Goal: Task Accomplishment & Management: Use online tool/utility

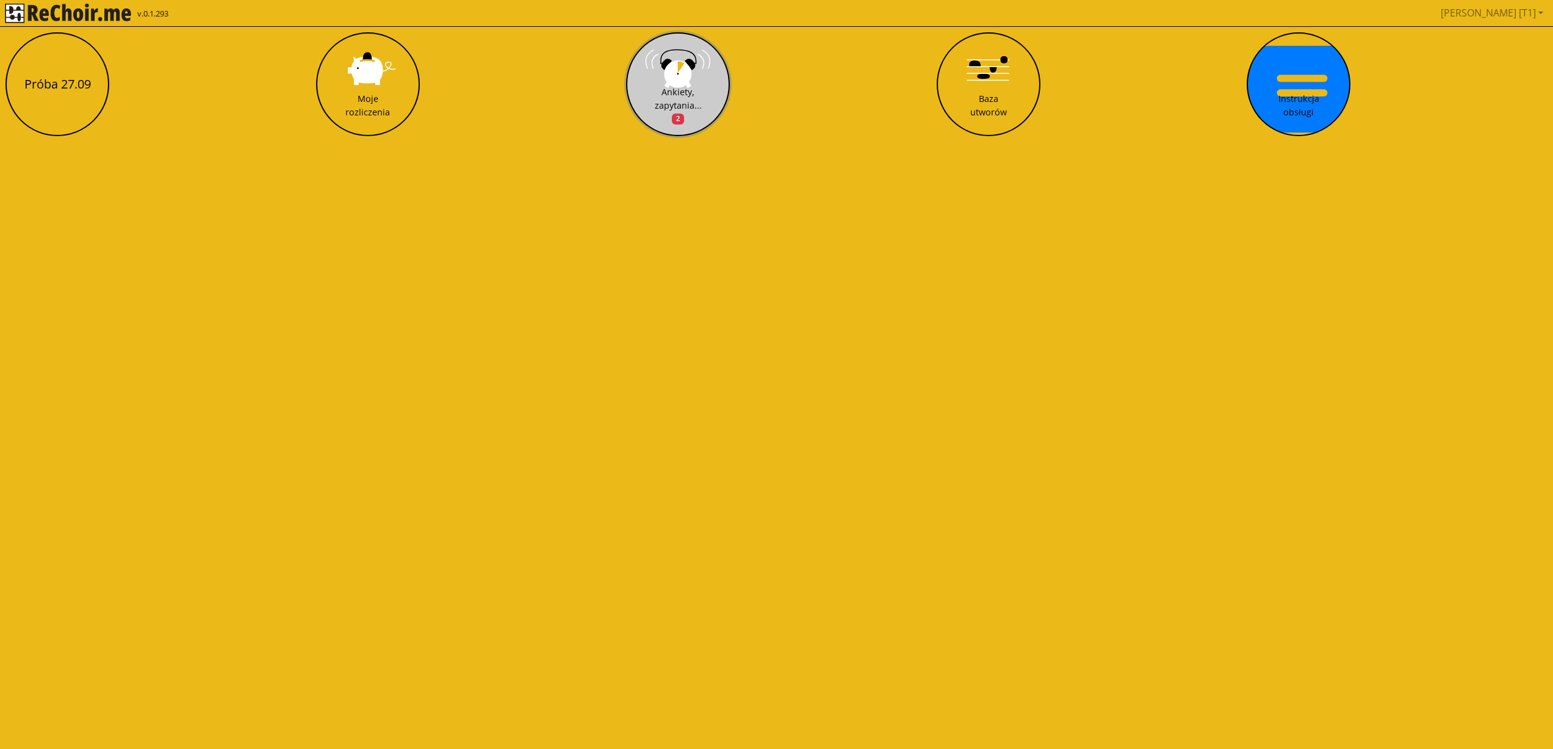
click at [699, 80] on button "Ankiety, zapytania... 2" at bounding box center [678, 84] width 104 height 104
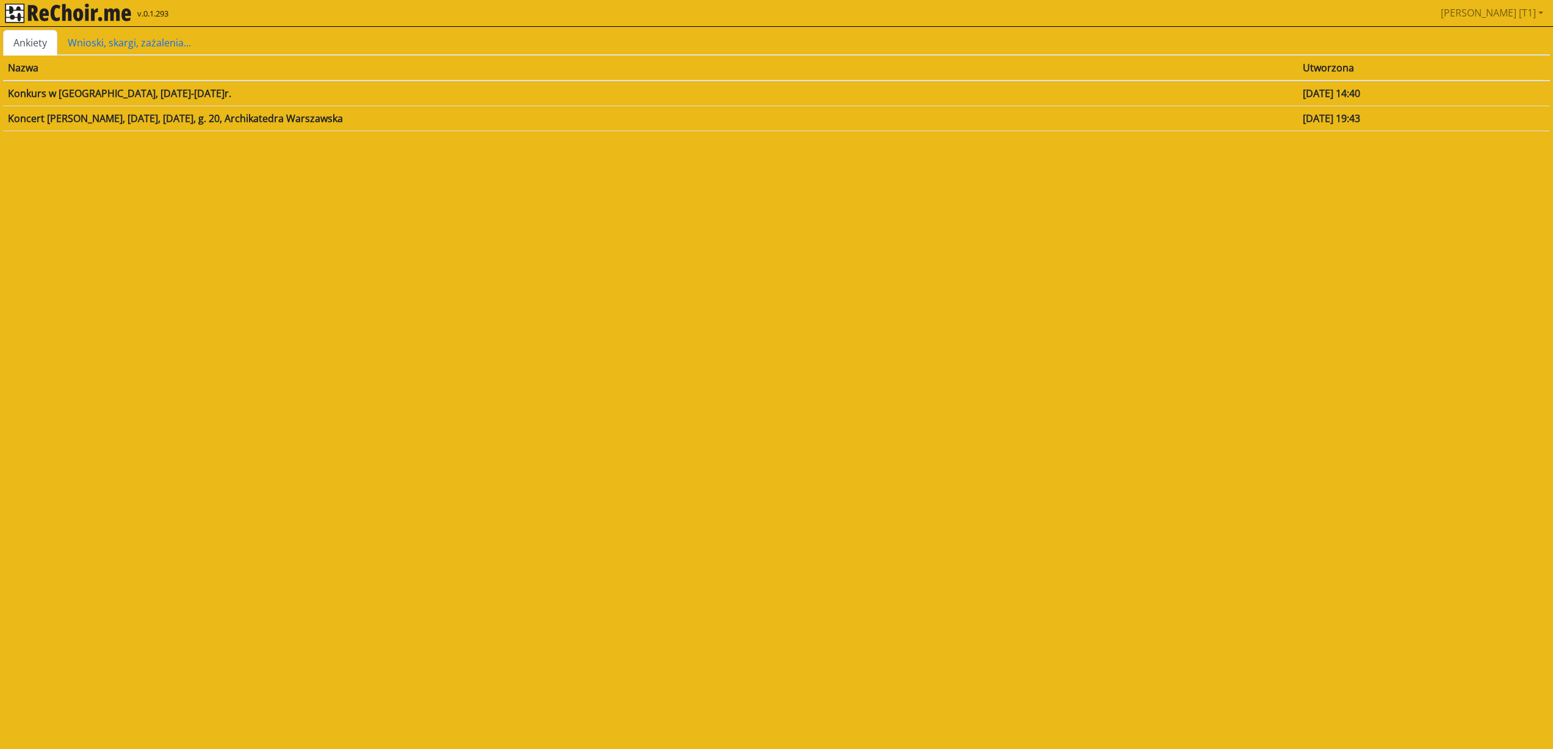
click at [41, 14] on img "rekłajer mi" at bounding box center [68, 14] width 126 height 20
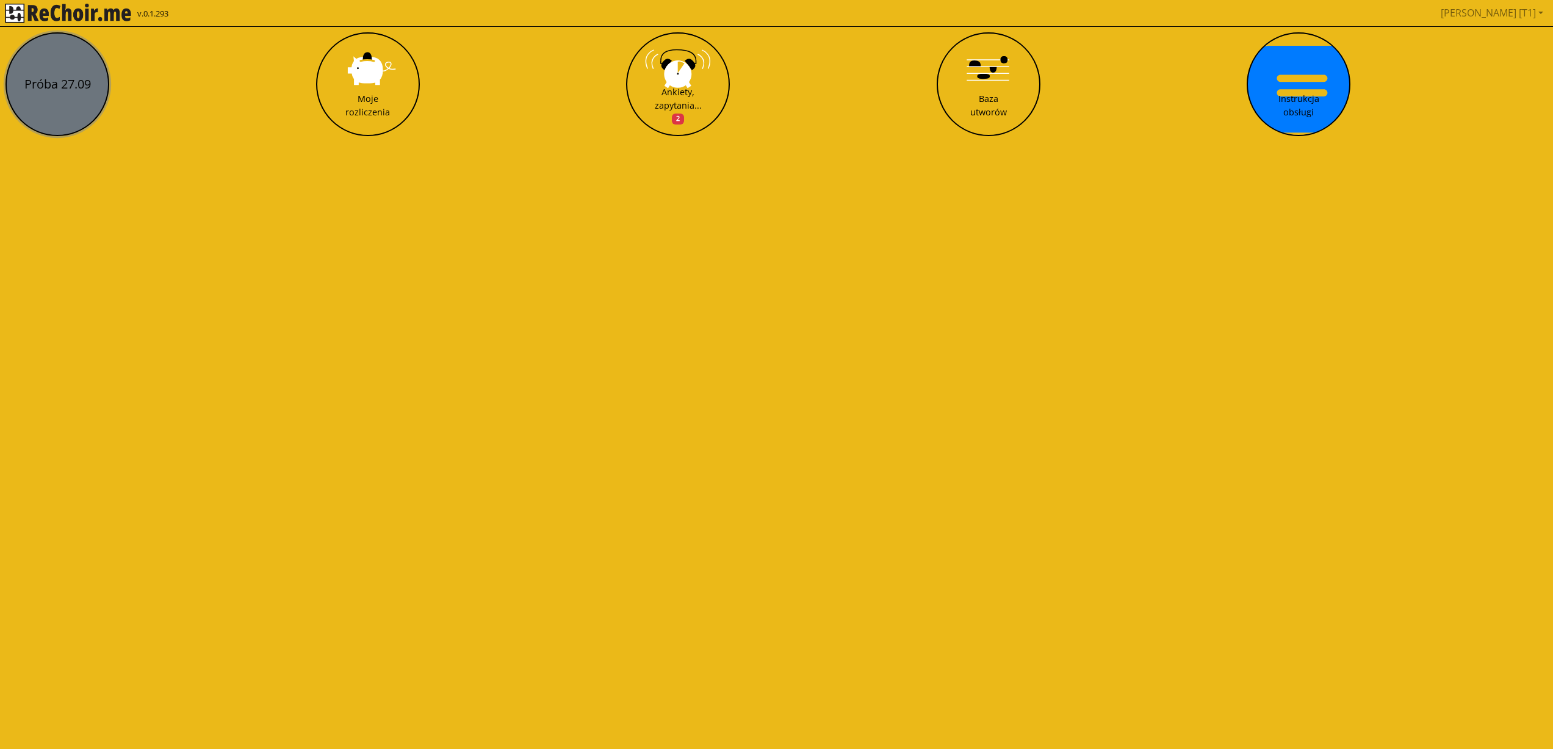
click at [48, 56] on button "Próba 27.09" at bounding box center [57, 84] width 104 height 104
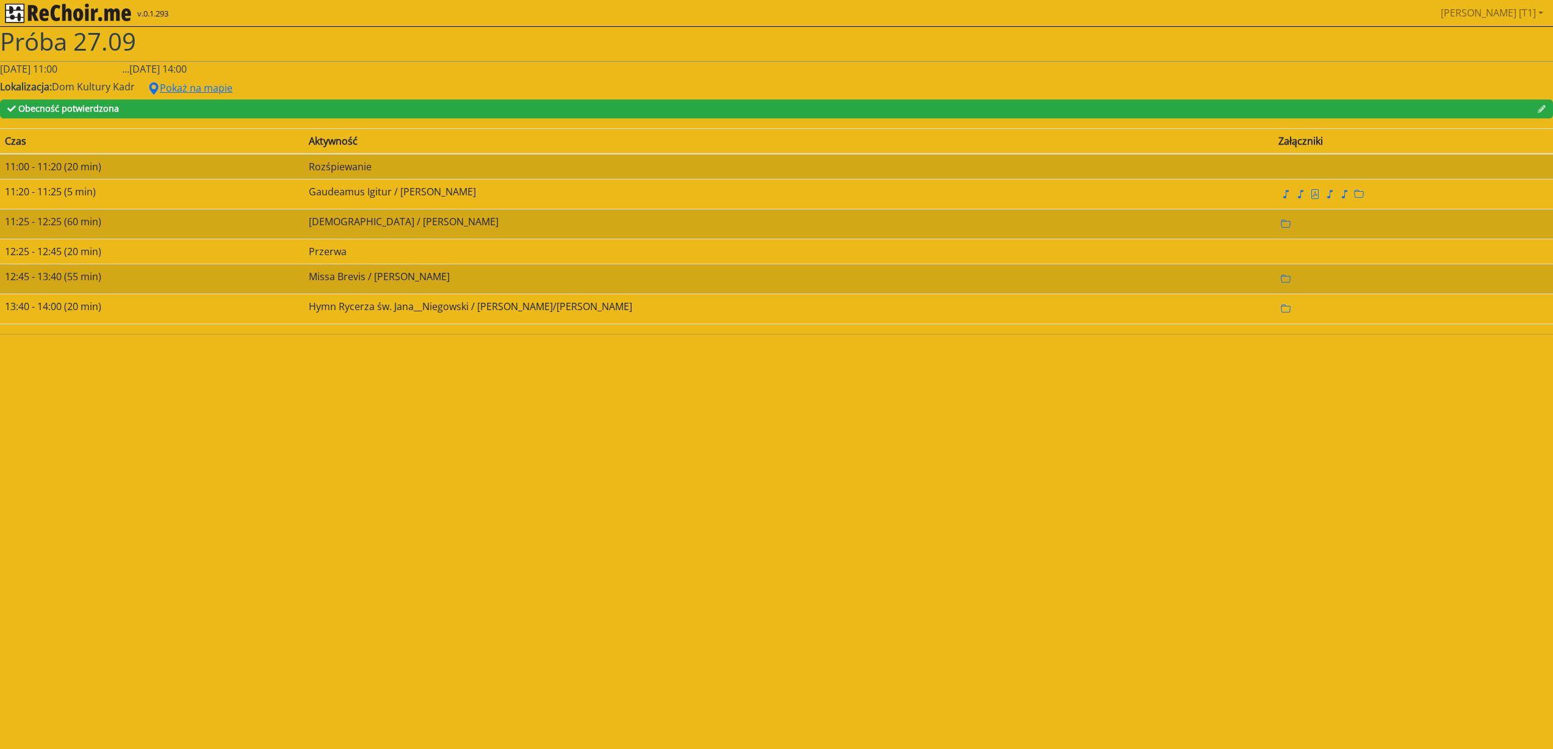
click at [35, 18] on img "rekłajer mi" at bounding box center [68, 14] width 126 height 20
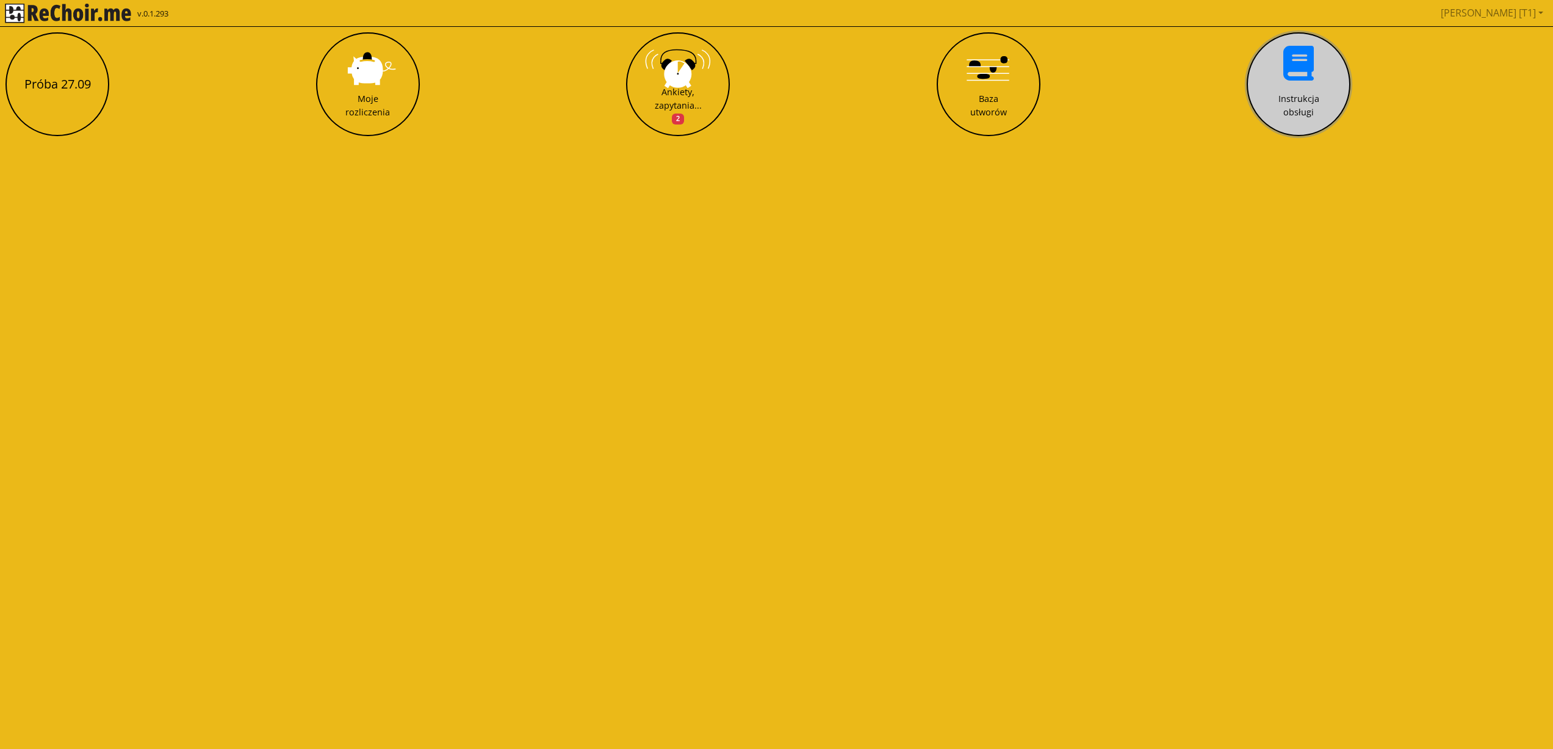
click at [1306, 75] on button "Instrukcja obsługi" at bounding box center [1299, 84] width 104 height 104
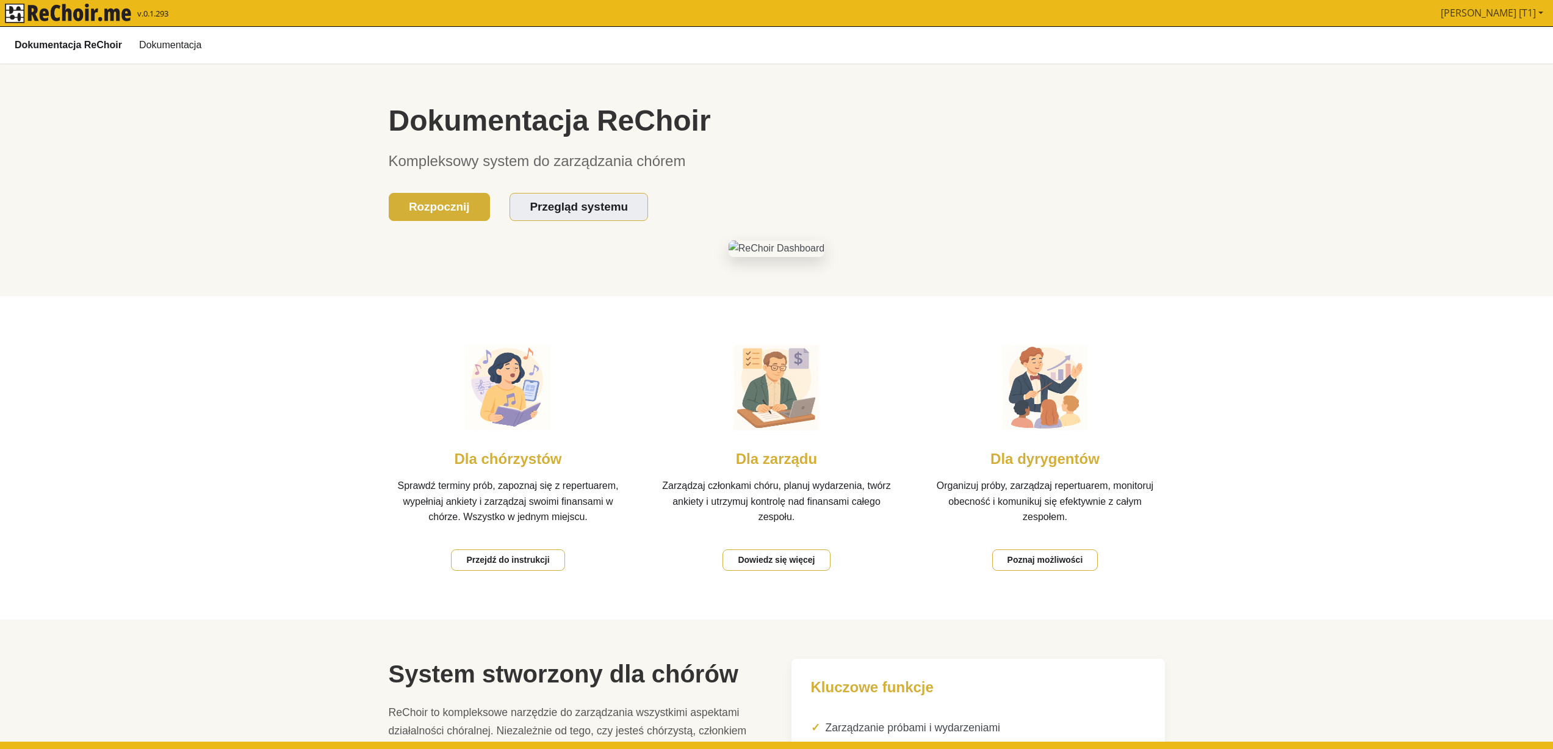
click at [1511, 15] on link "[PERSON_NAME] [T1]" at bounding box center [1492, 13] width 112 height 24
click at [1483, 45] on link "Pobierz link do kalendarza" at bounding box center [1476, 50] width 68 height 28
click at [1515, 13] on link "[PERSON_NAME] [T1]" at bounding box center [1492, 13] width 112 height 24
click at [1495, 41] on link "Pobierz link do kalendarza" at bounding box center [1476, 50] width 68 height 28
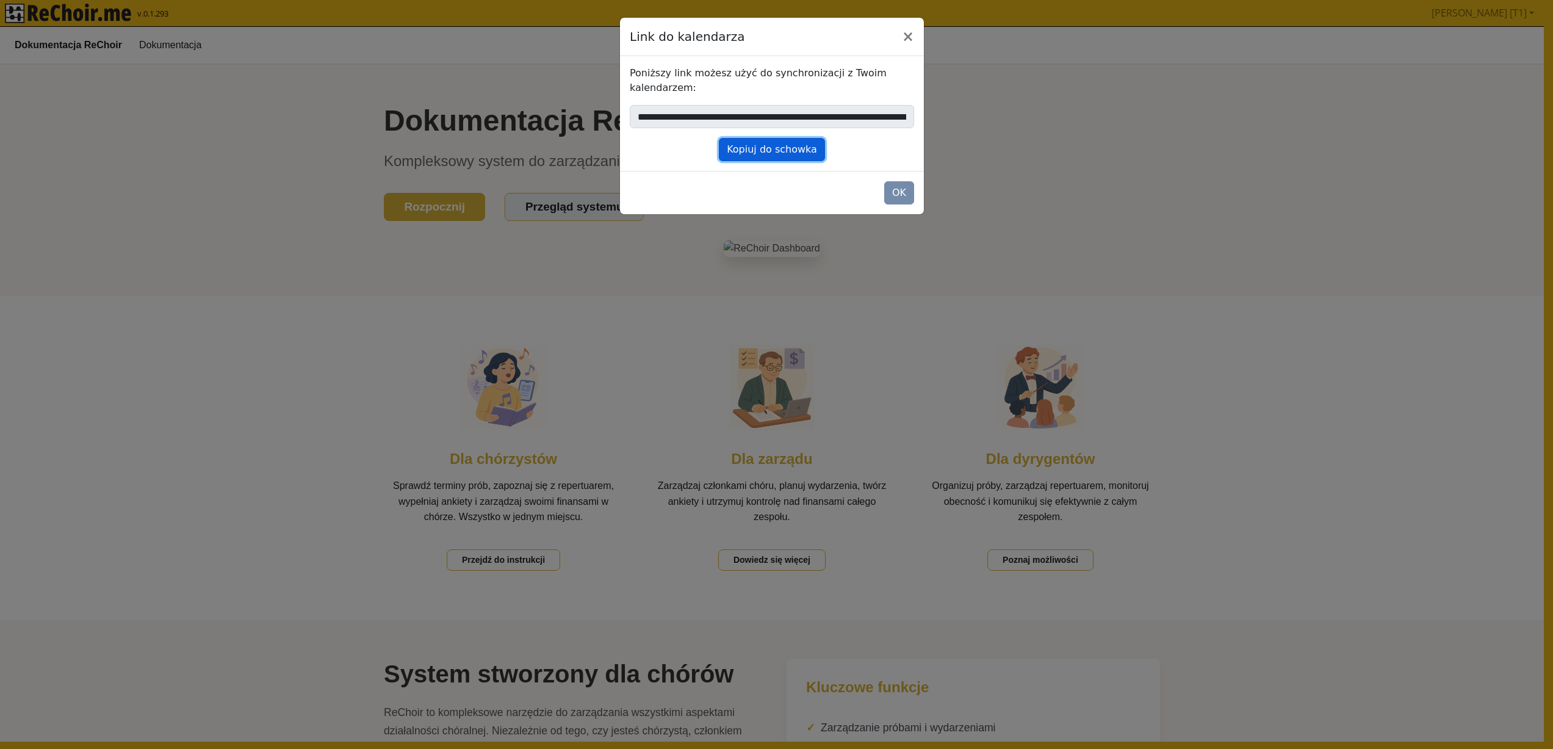
click at [787, 151] on button "Kopiuj do schowka" at bounding box center [772, 149] width 106 height 23
click at [912, 45] on button "×" at bounding box center [908, 37] width 32 height 34
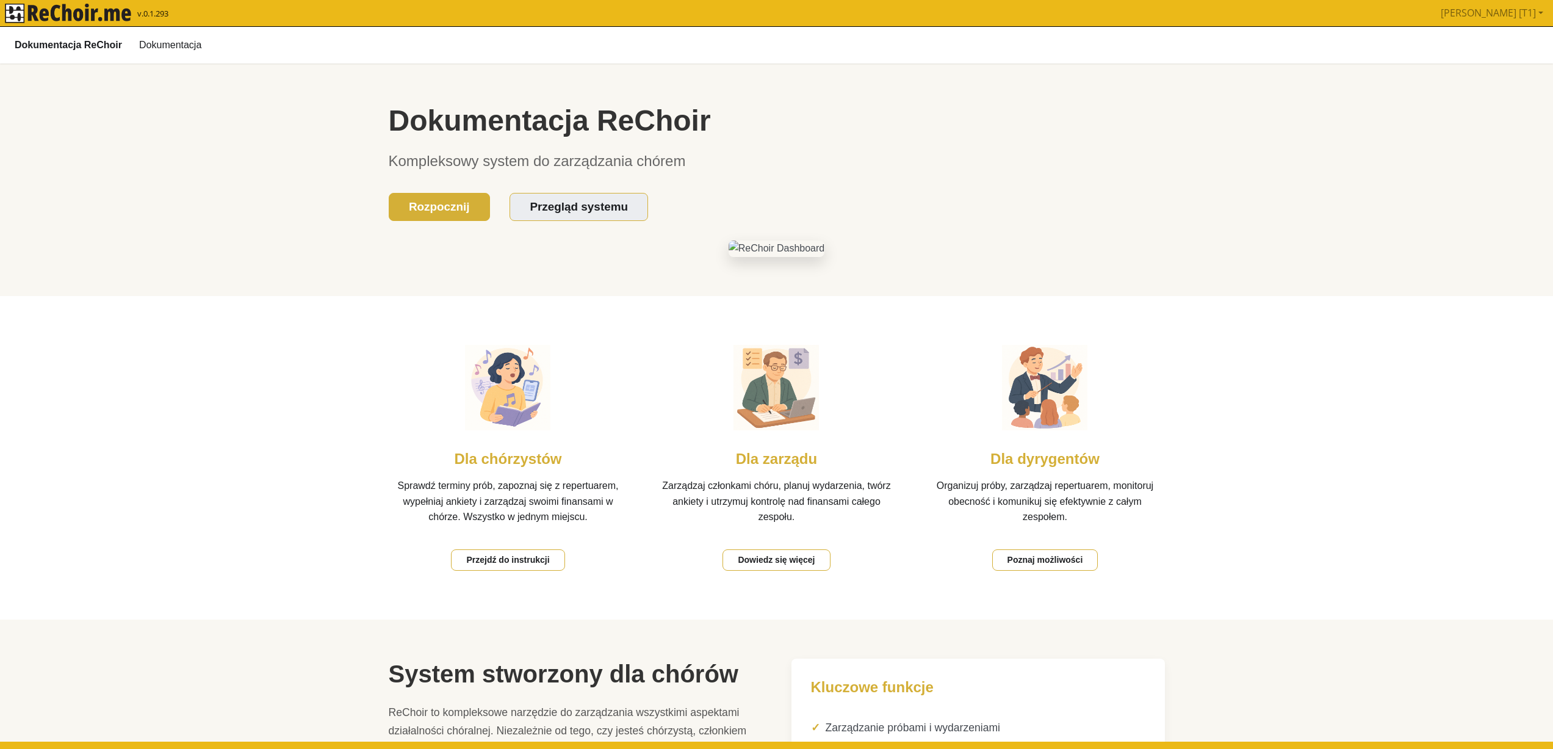
click at [76, 16] on img "rekłajer mi" at bounding box center [68, 14] width 126 height 20
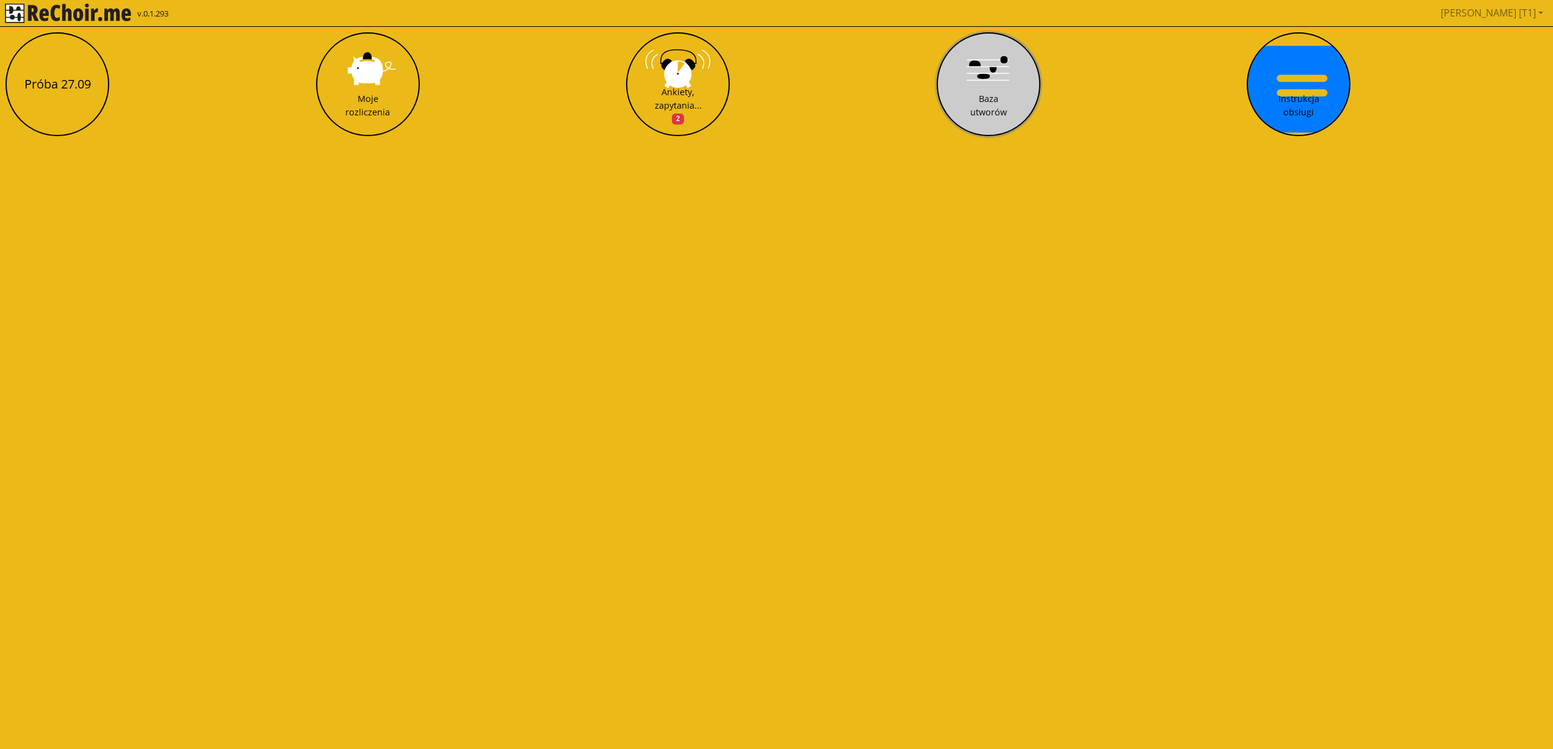
click at [1012, 97] on button "Baza utworów" at bounding box center [989, 84] width 104 height 104
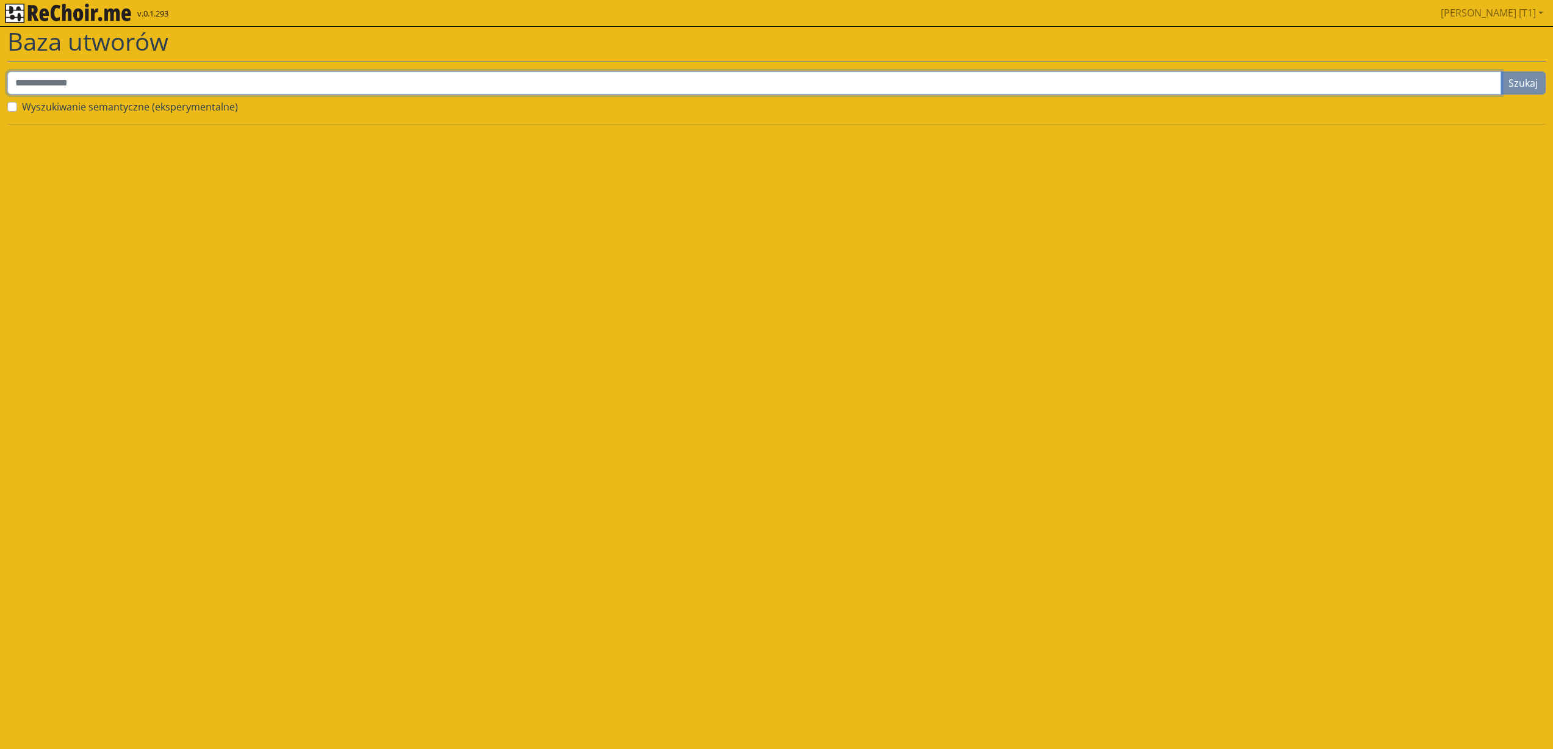
click at [89, 81] on input "text" at bounding box center [754, 82] width 1494 height 23
click at [58, 7] on img "rekłajer mi" at bounding box center [68, 14] width 126 height 20
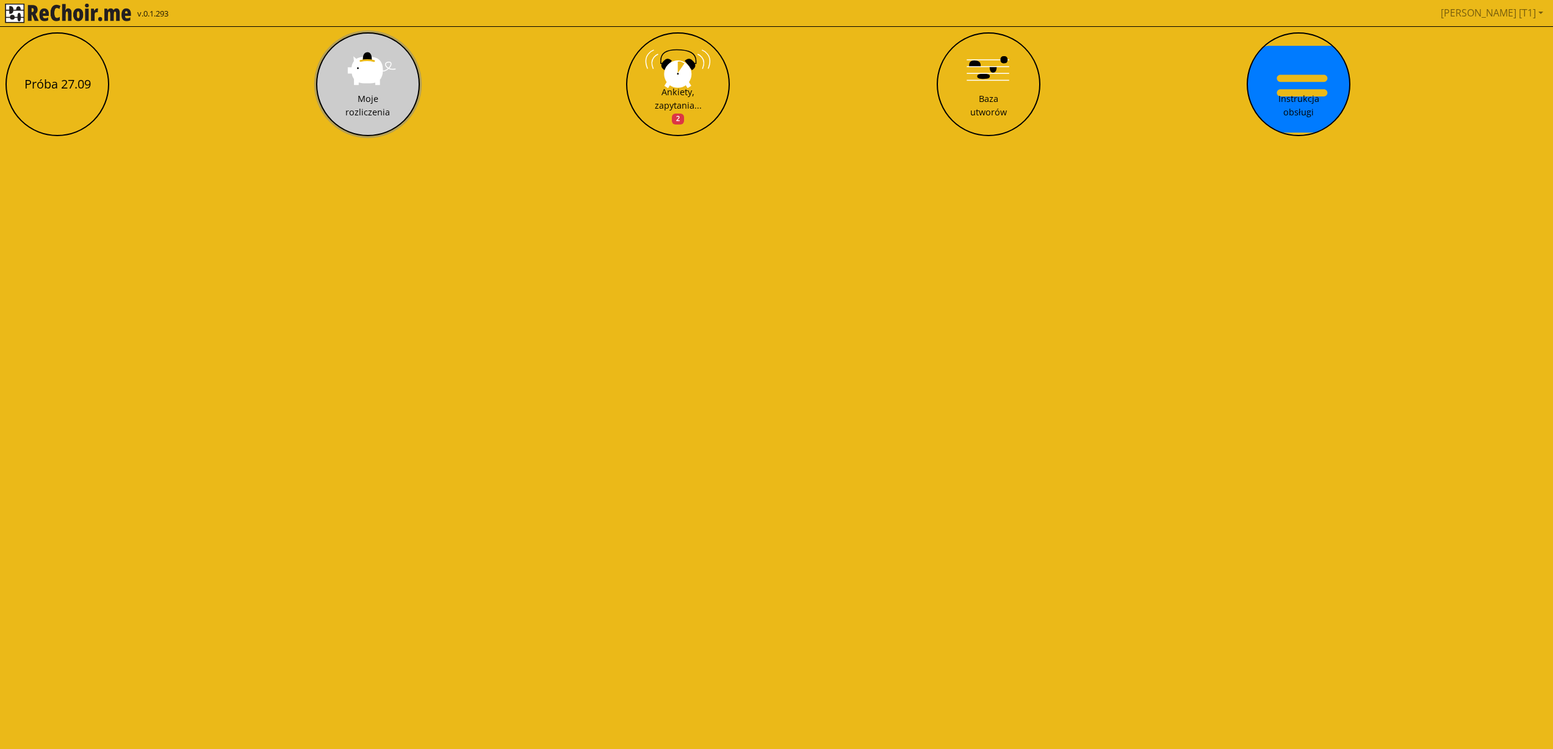
click at [397, 81] on button "Moje rozliczenia" at bounding box center [368, 84] width 104 height 104
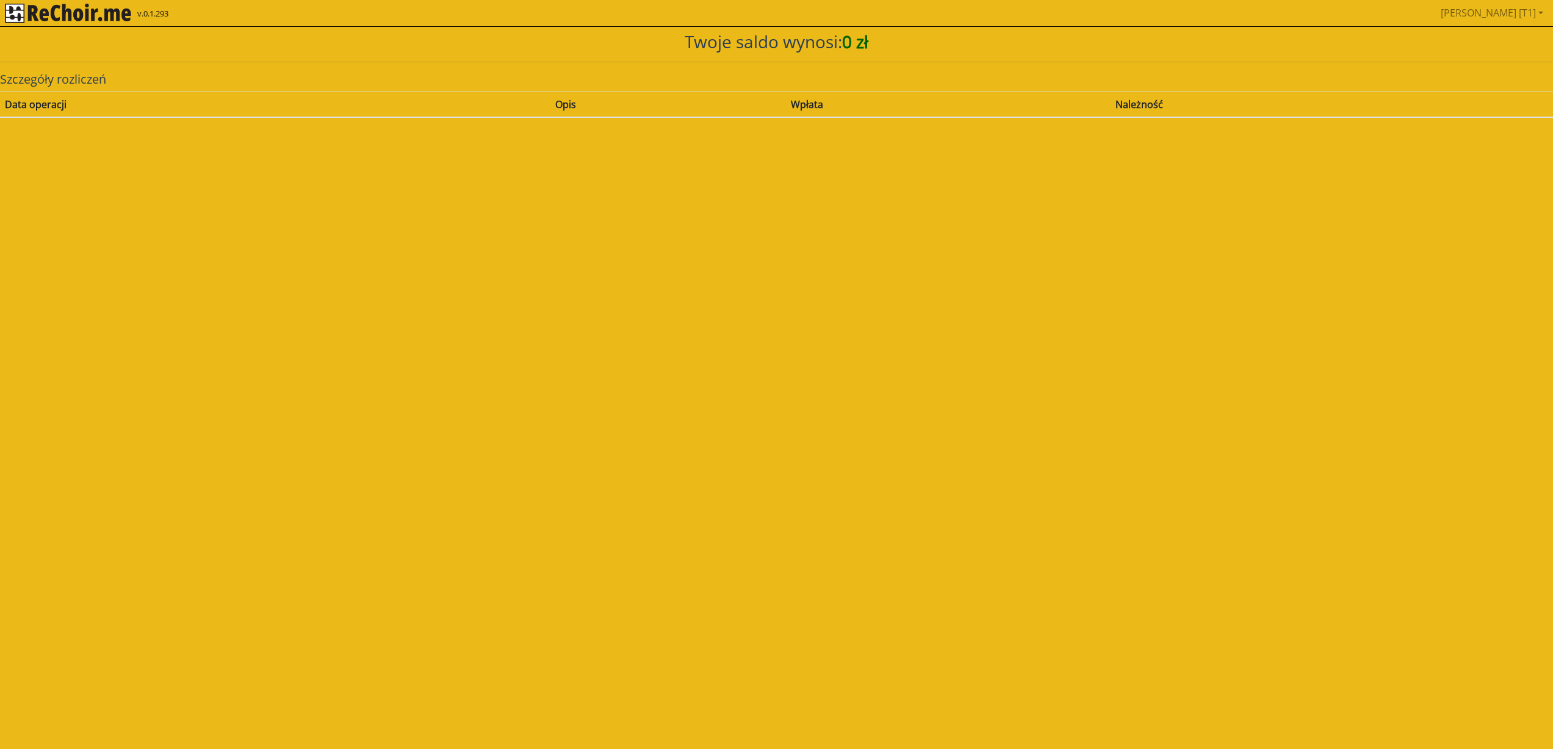
click at [33, 20] on img "rekłajer mi" at bounding box center [68, 14] width 126 height 20
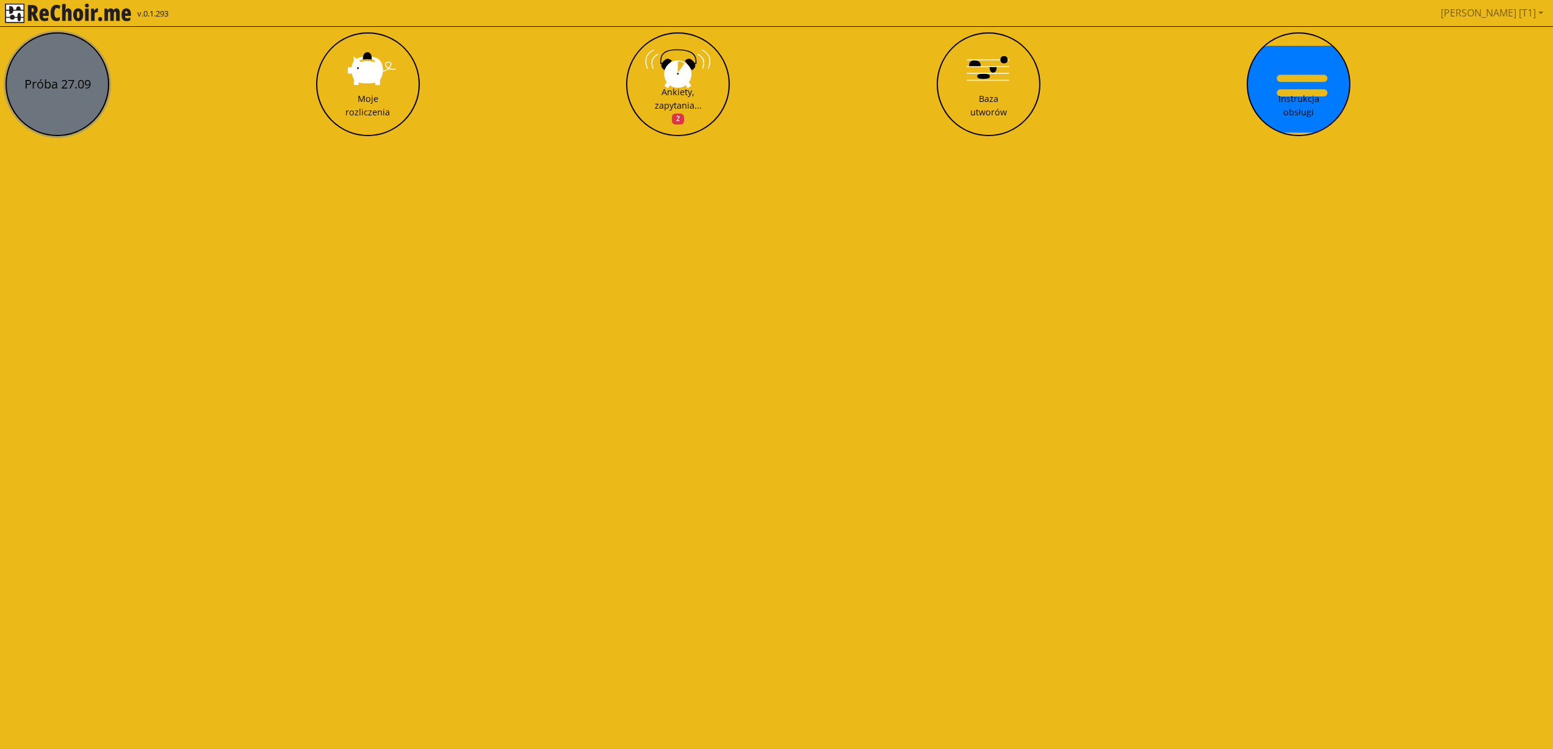
click at [34, 110] on button "Próba 27.09" at bounding box center [57, 84] width 104 height 104
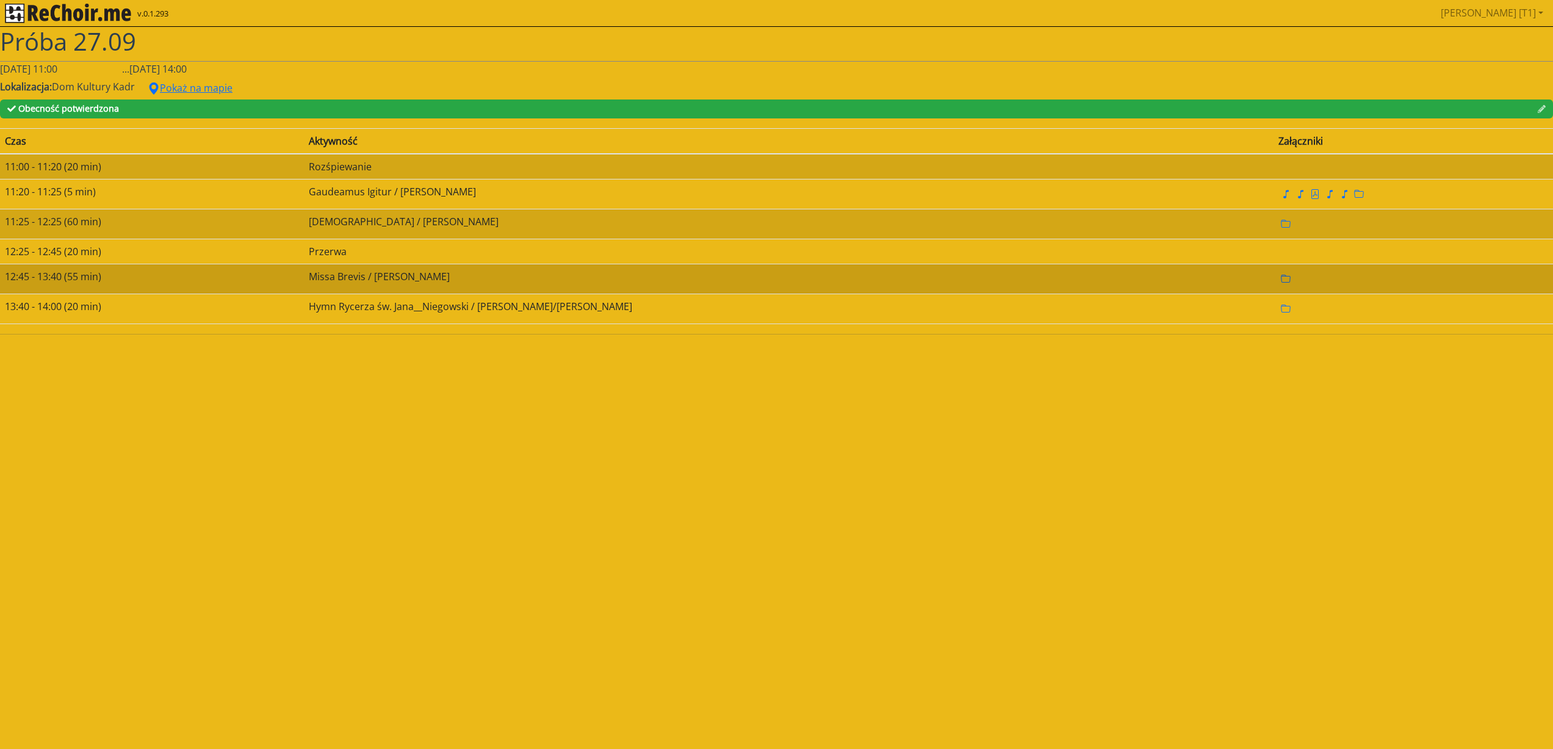
click at [1282, 281] on icon "folder" at bounding box center [1287, 279] width 10 height 8
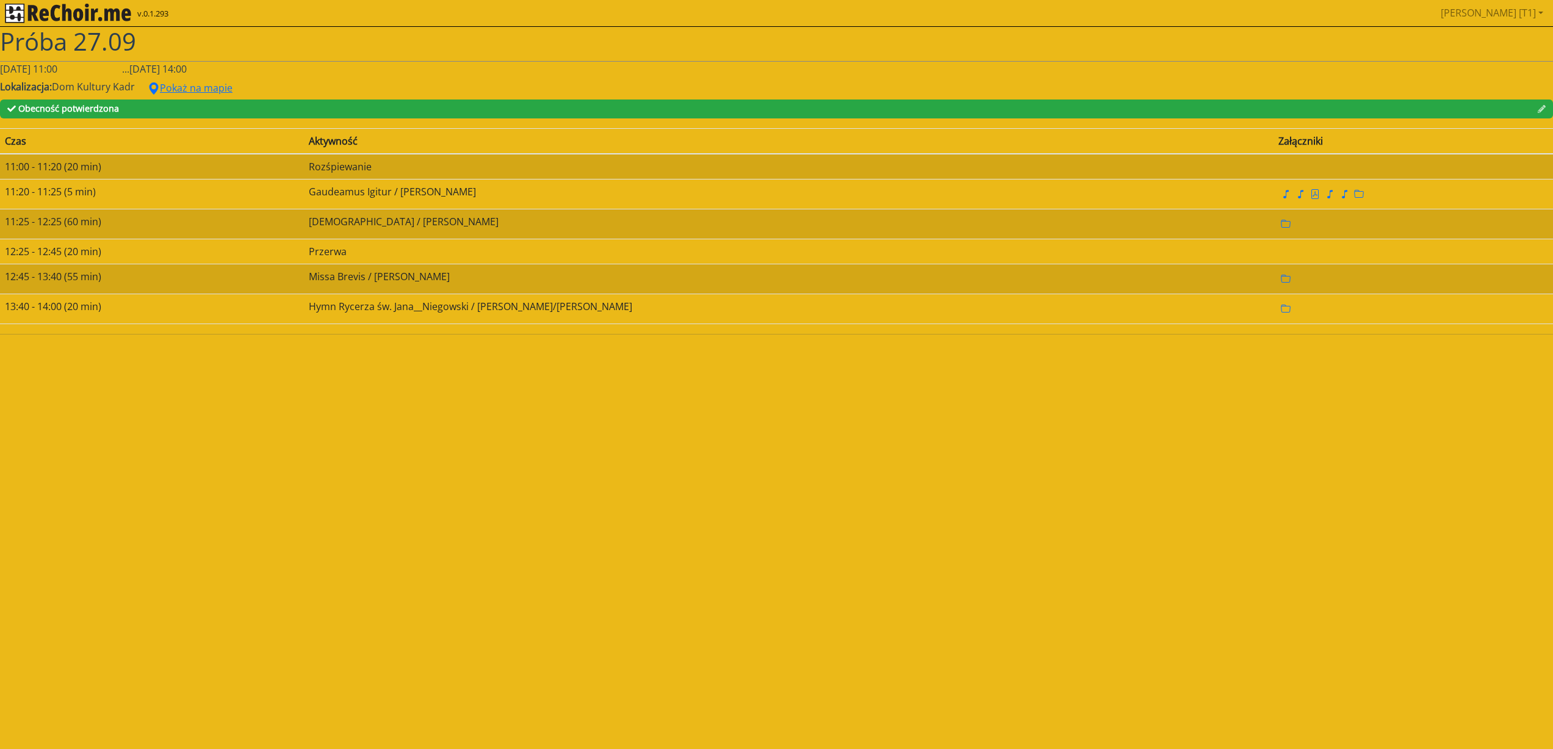
click at [67, 12] on img "rekłajer mi" at bounding box center [68, 14] width 126 height 20
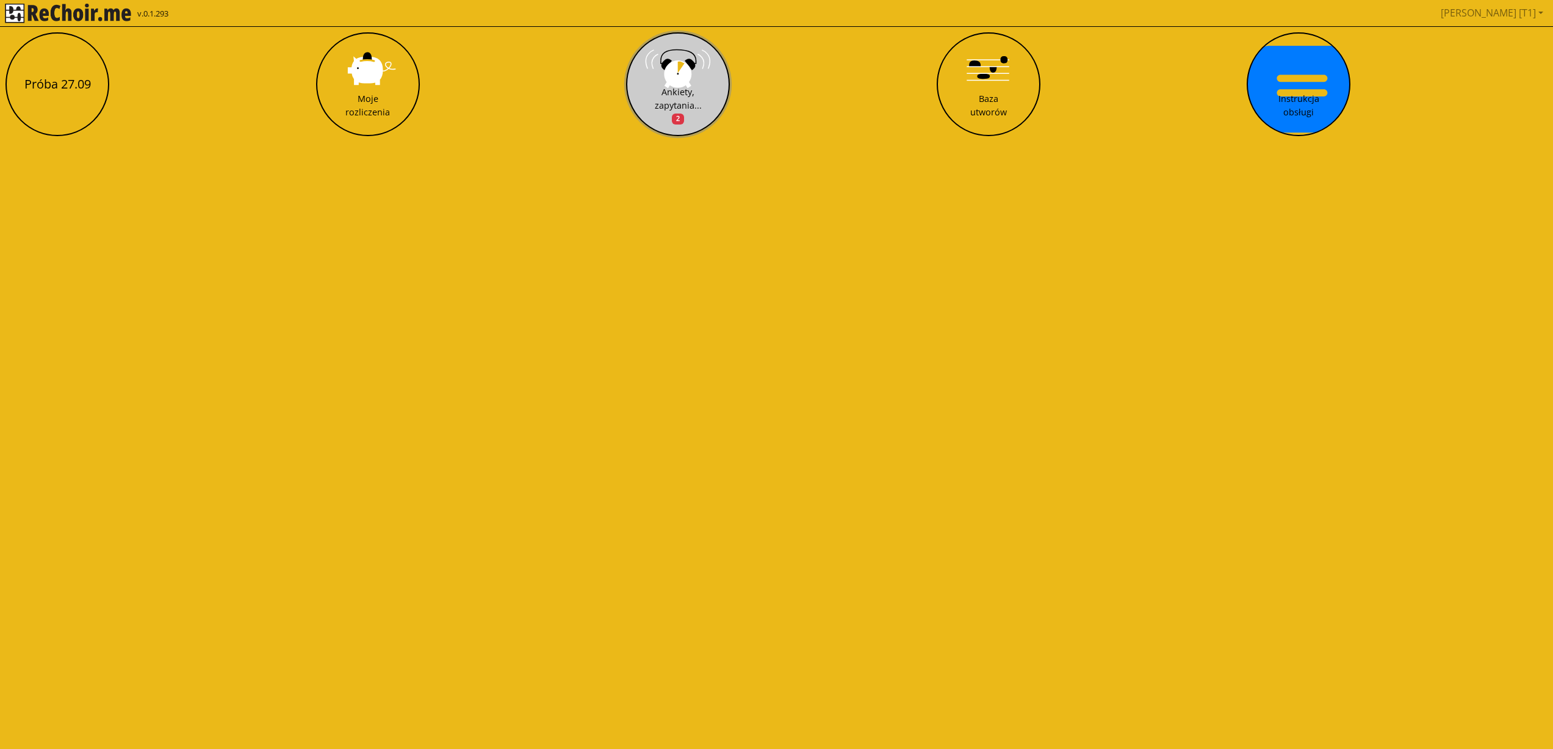
click at [687, 87] on div "Ankiety, zapytania... 2" at bounding box center [678, 105] width 47 height 40
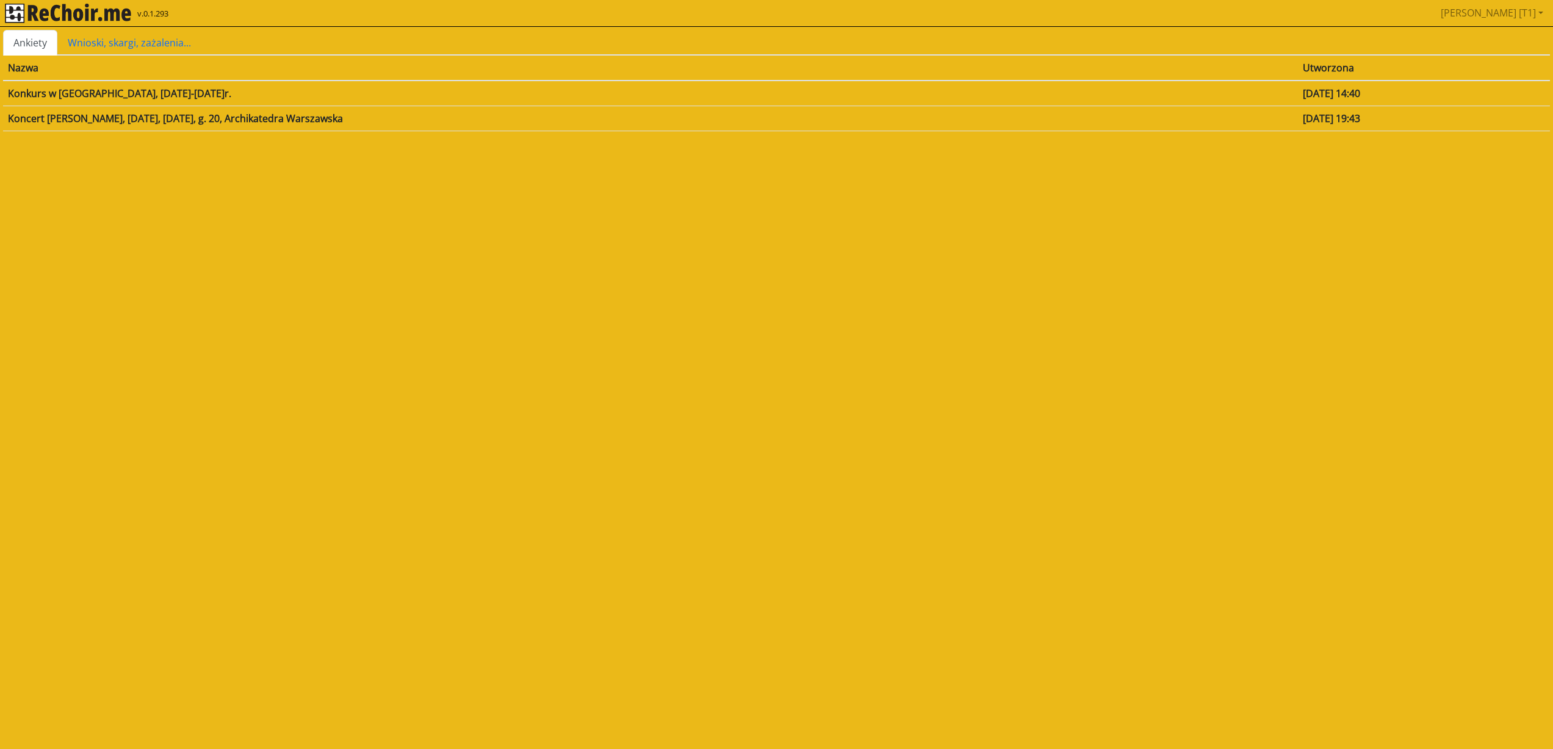
drag, startPoint x: 1291, startPoint y: 107, endPoint x: 1276, endPoint y: 119, distance: 19.1
click at [1298, 109] on td "[DATE] 19:43" at bounding box center [1424, 118] width 252 height 25
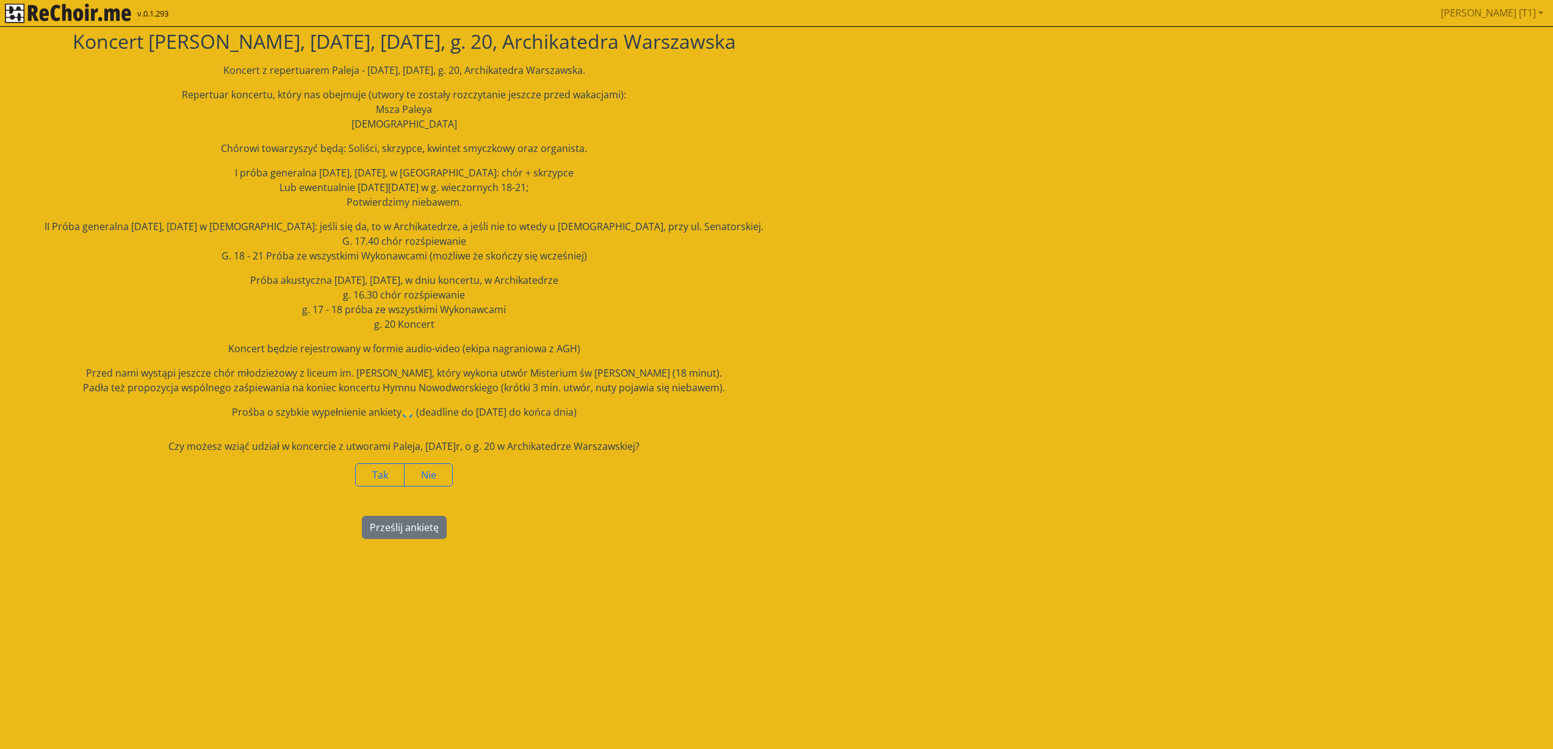
click at [40, 15] on img "rekłajer mi" at bounding box center [68, 14] width 126 height 20
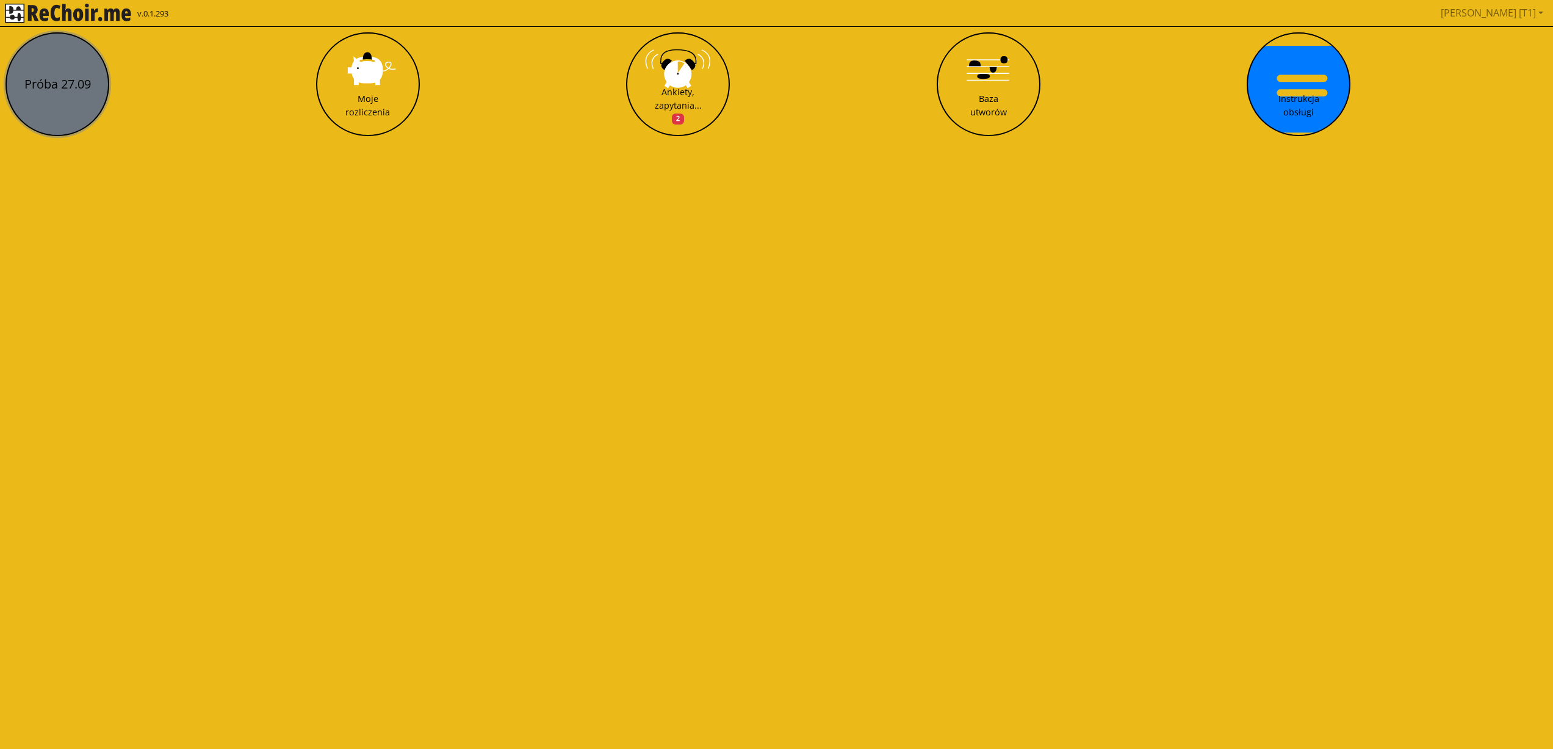
click at [57, 90] on button "Próba 27.09" at bounding box center [57, 84] width 104 height 104
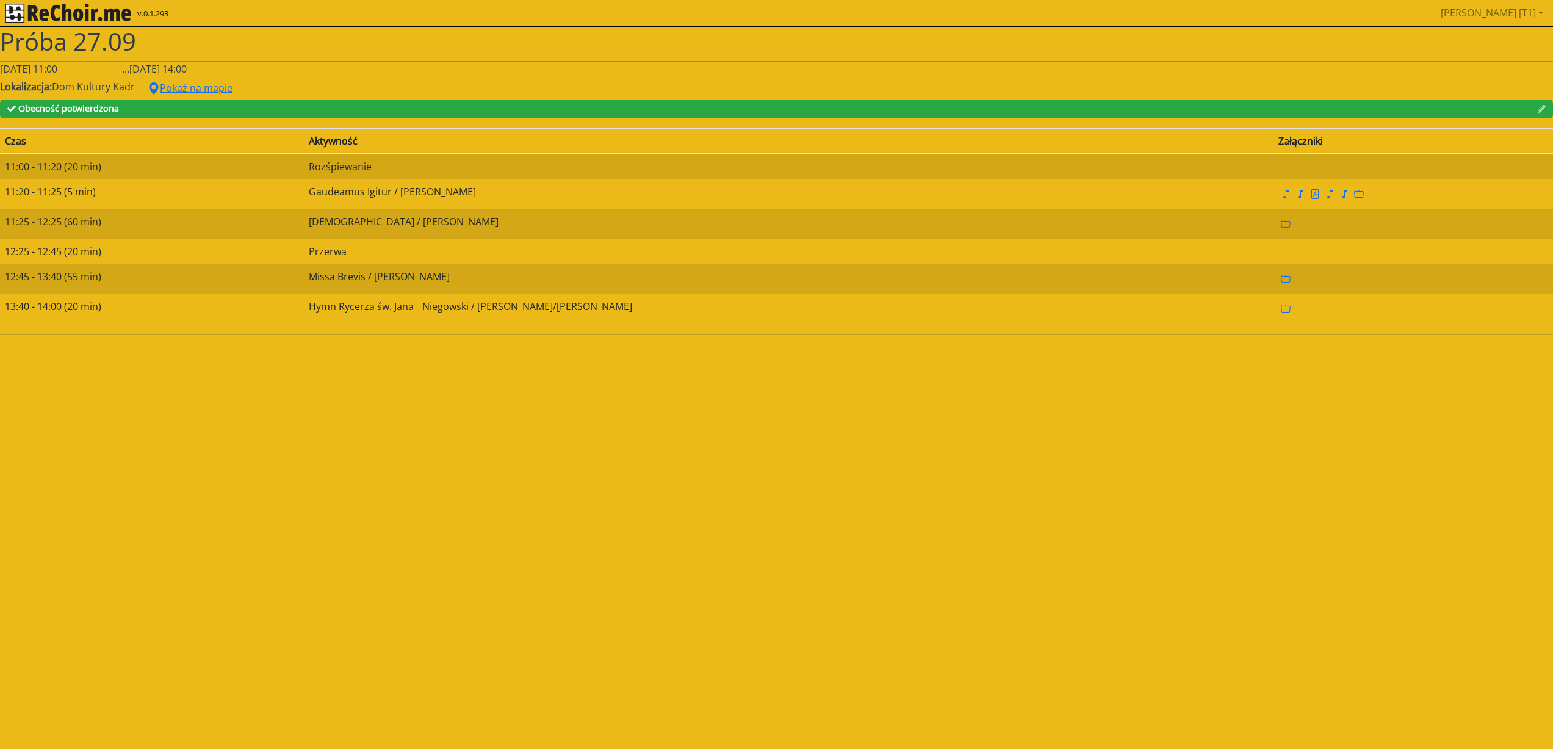
click at [52, 71] on span "[DATE] 11:00" at bounding box center [28, 68] width 57 height 13
click at [164, 68] on span "[DATE] 14:00" at bounding box center [157, 68] width 57 height 13
drag, startPoint x: 209, startPoint y: 70, endPoint x: 195, endPoint y: 53, distance: 22.5
click at [187, 70] on span "[DATE] 14:00" at bounding box center [157, 68] width 57 height 13
